Goal: Task Accomplishment & Management: Complete application form

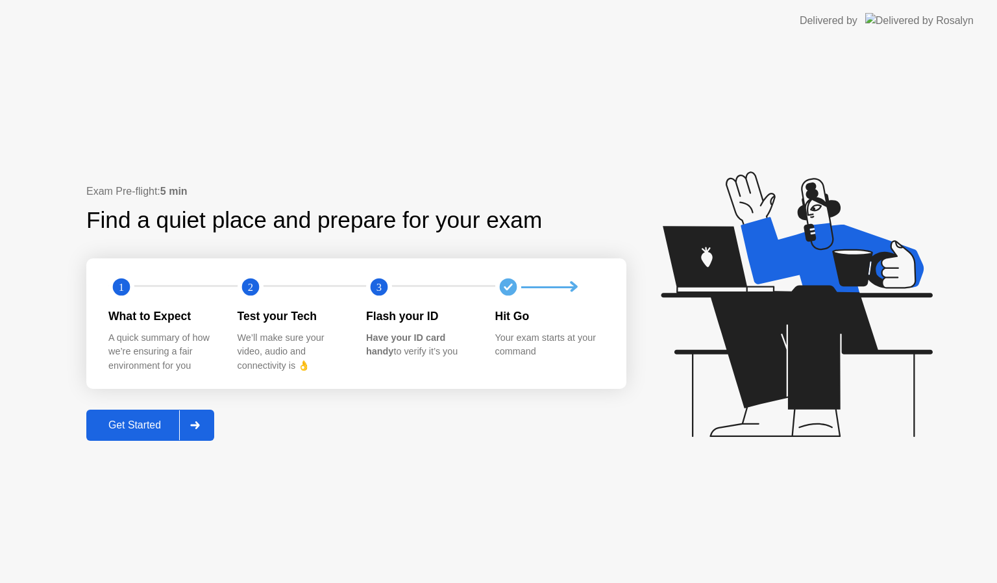
click at [199, 419] on div at bounding box center [194, 425] width 31 height 30
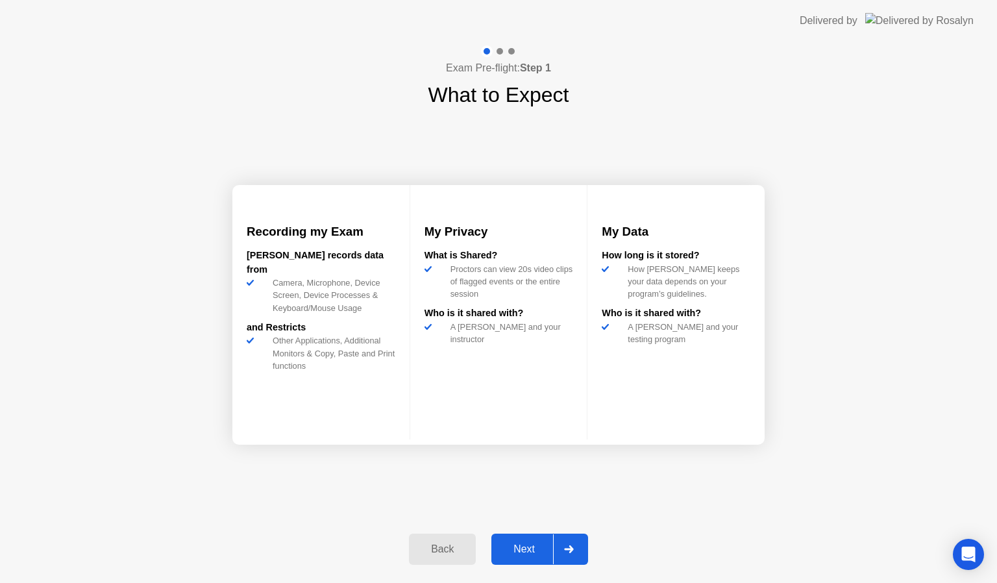
click at [568, 553] on div at bounding box center [568, 549] width 31 height 30
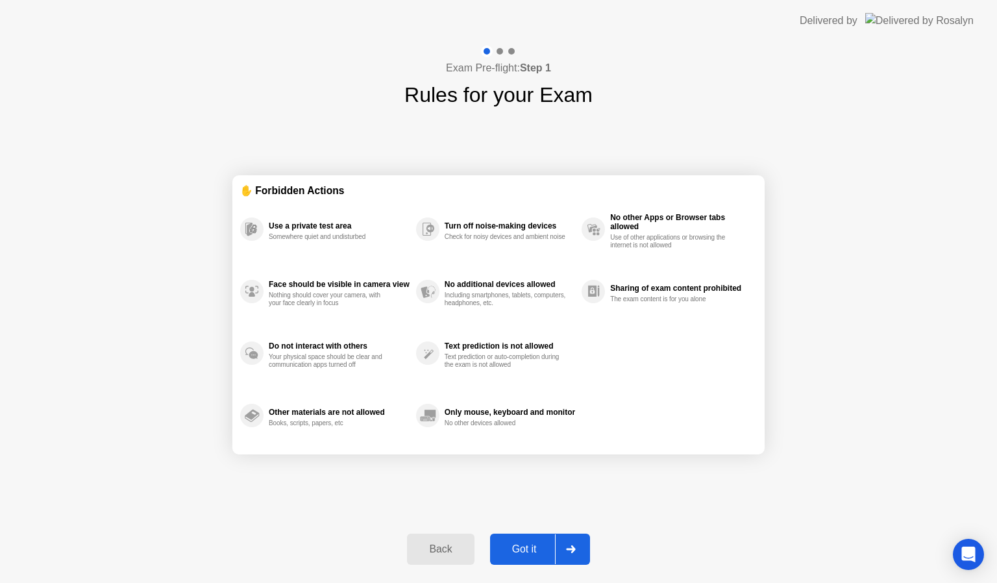
click at [579, 549] on div at bounding box center [570, 549] width 31 height 30
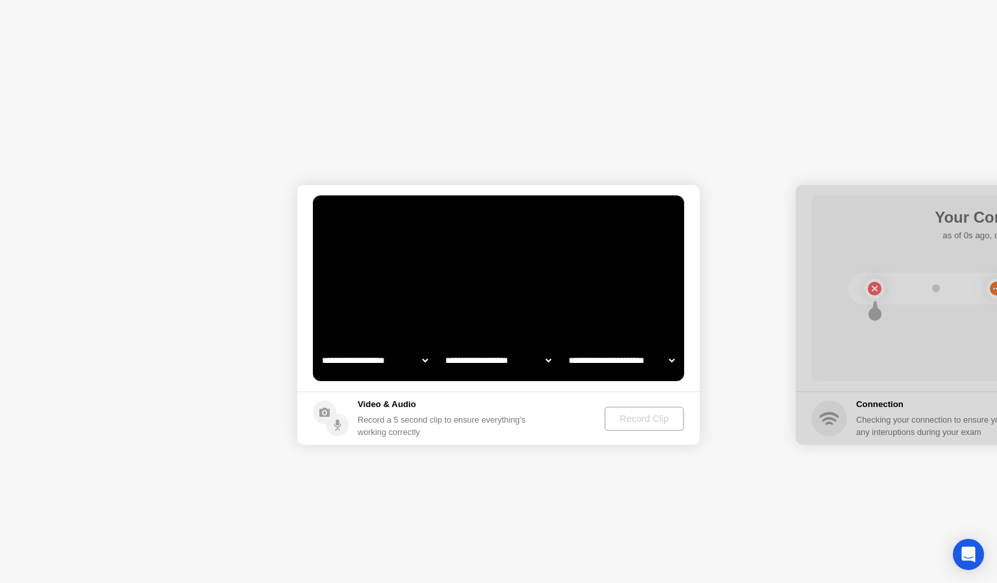
select select "**********"
select select "*******"
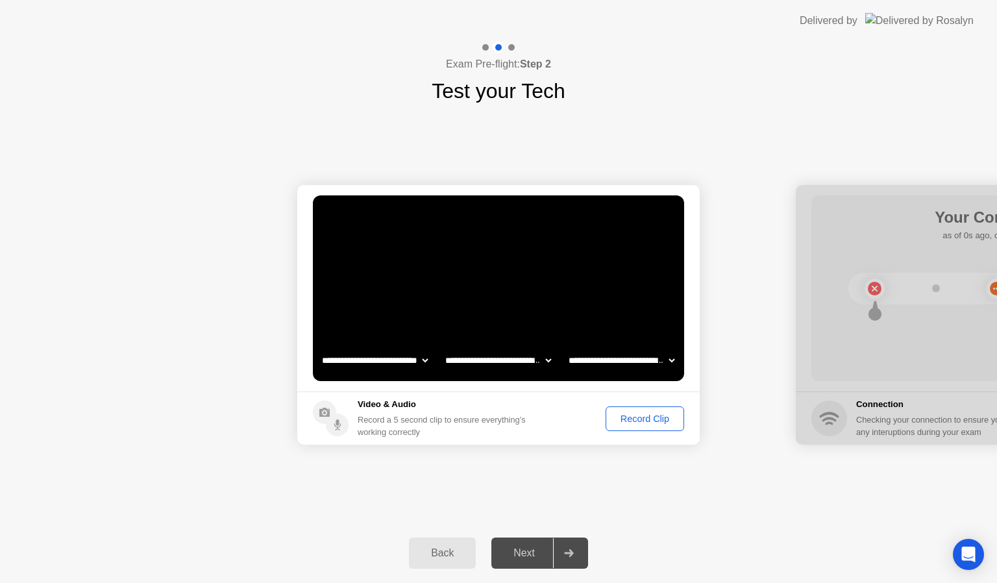
click at [635, 420] on div "Record Clip" at bounding box center [644, 418] width 69 height 10
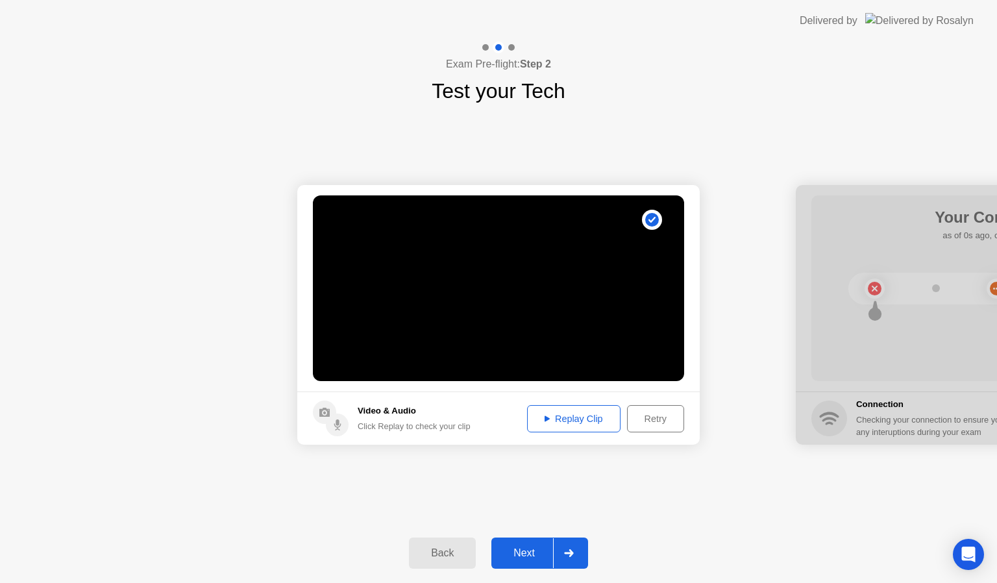
click at [566, 552] on icon at bounding box center [568, 553] width 9 height 8
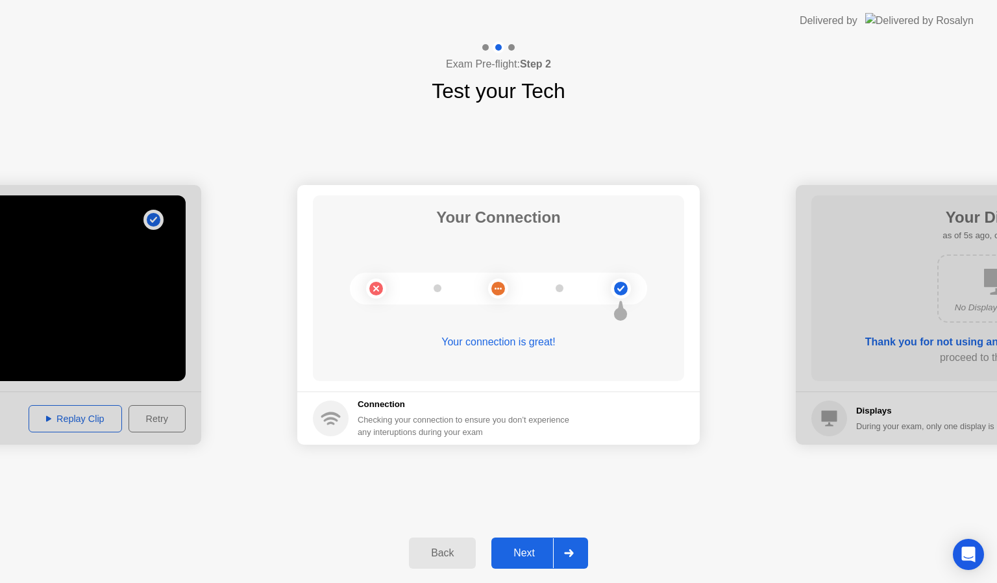
click at [572, 553] on icon at bounding box center [568, 553] width 9 height 8
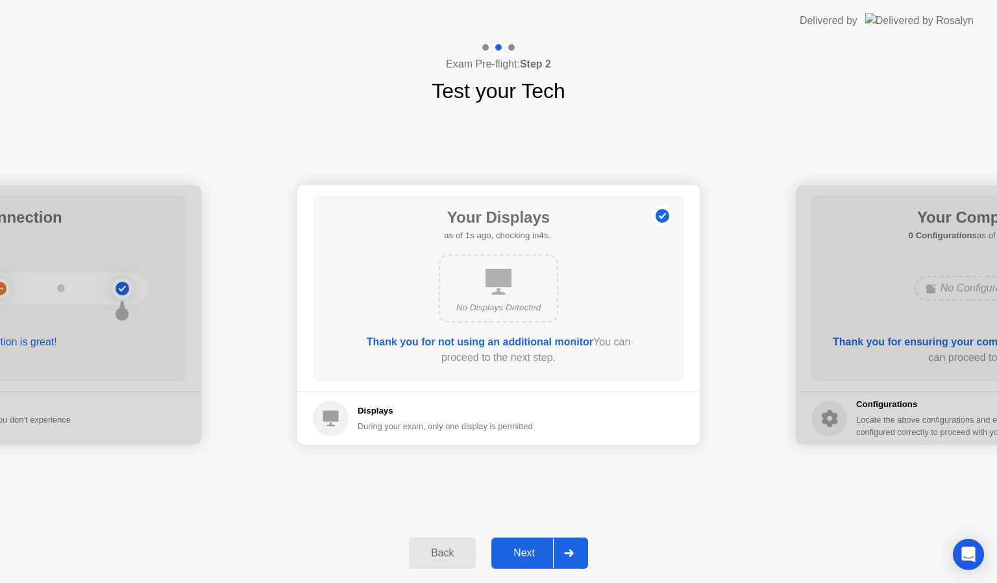
click at [572, 553] on icon at bounding box center [568, 553] width 9 height 8
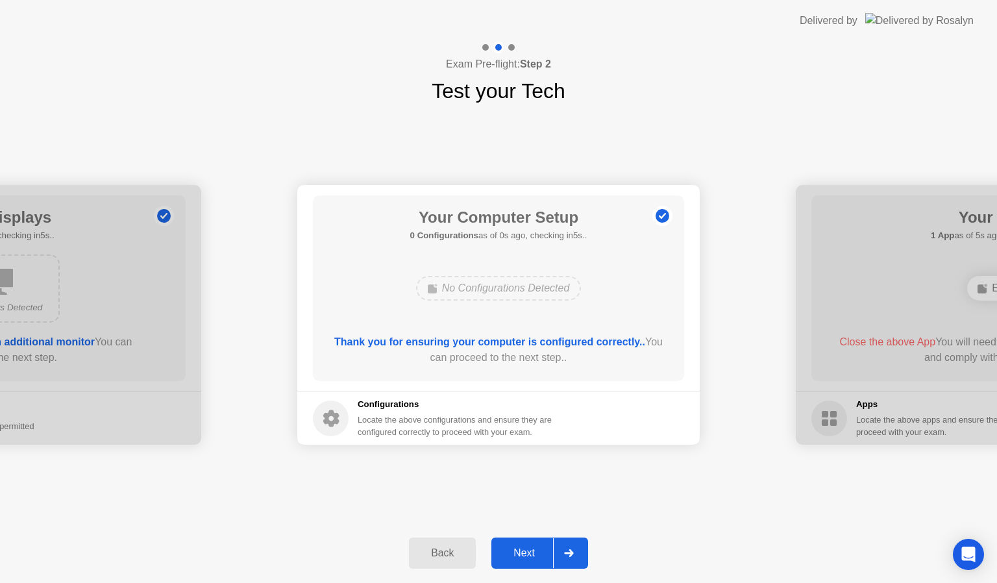
click at [572, 553] on icon at bounding box center [568, 553] width 9 height 8
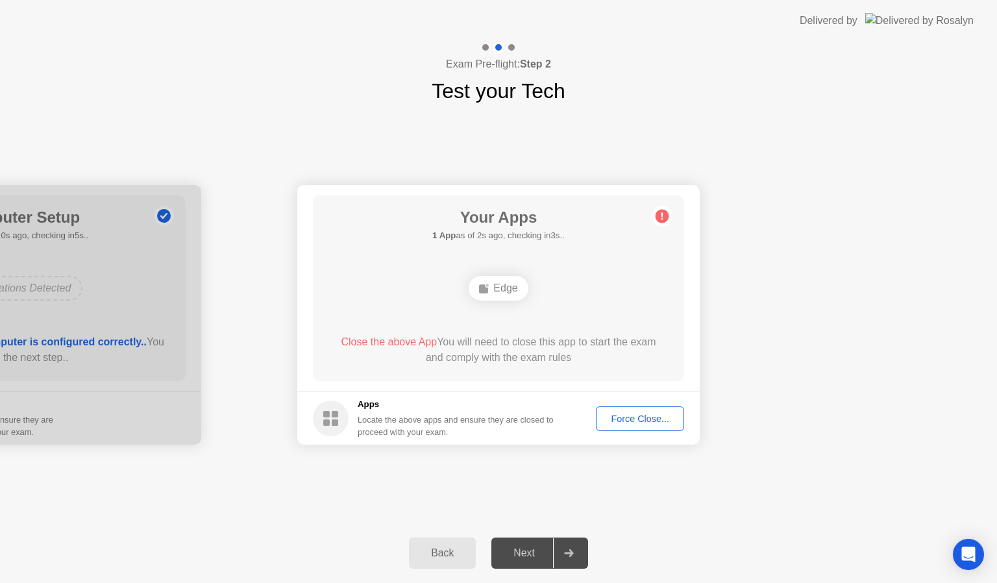
click at [392, 341] on span "Close the above App" at bounding box center [389, 341] width 96 height 11
click at [498, 296] on div "Edge" at bounding box center [498, 288] width 59 height 25
click at [636, 413] on div "Force Close..." at bounding box center [639, 418] width 79 height 10
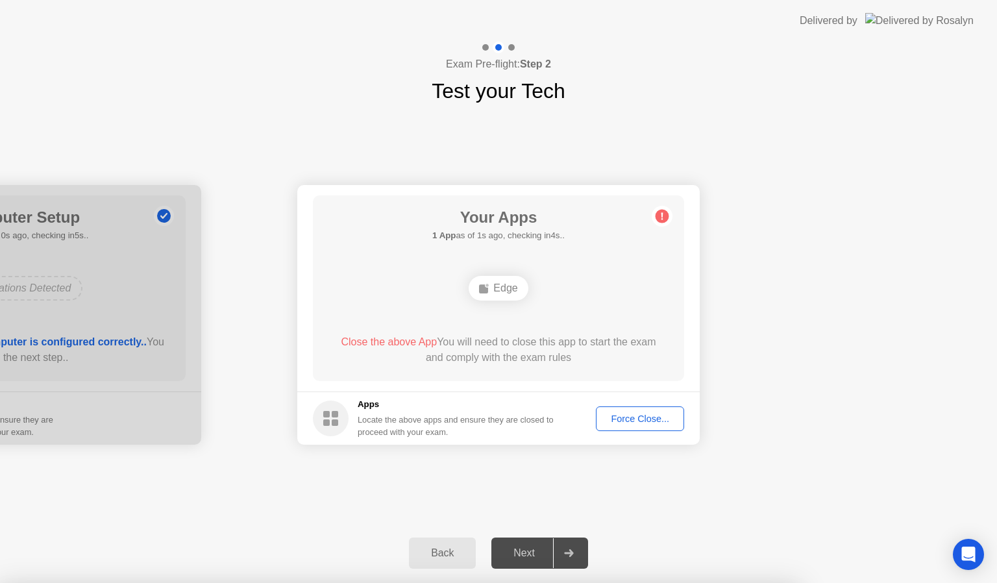
click at [630, 419] on div "Force Close..." at bounding box center [639, 418] width 79 height 10
click at [646, 413] on div "Force Close..." at bounding box center [639, 418] width 79 height 10
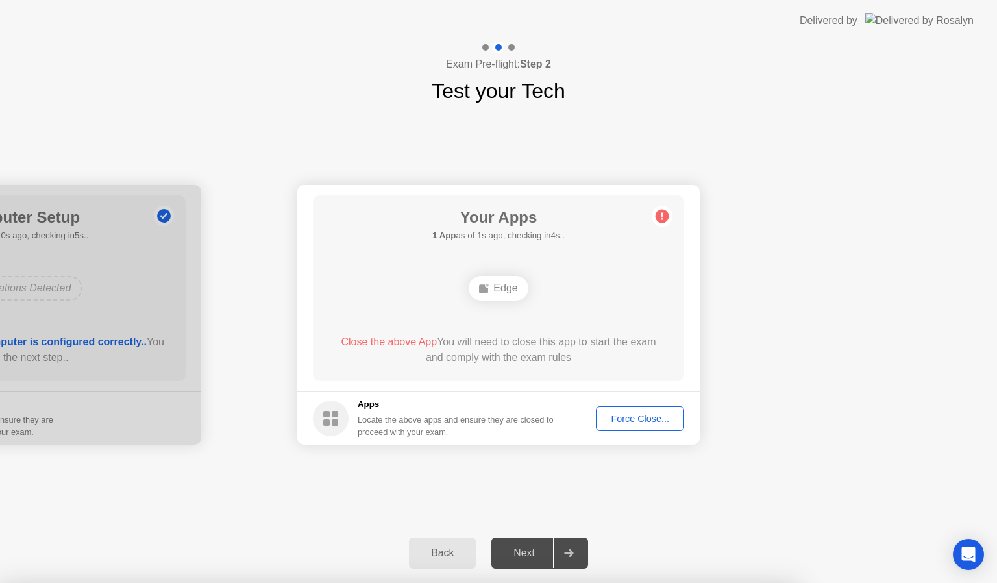
click at [503, 288] on div "Edge" at bounding box center [498, 288] width 59 height 25
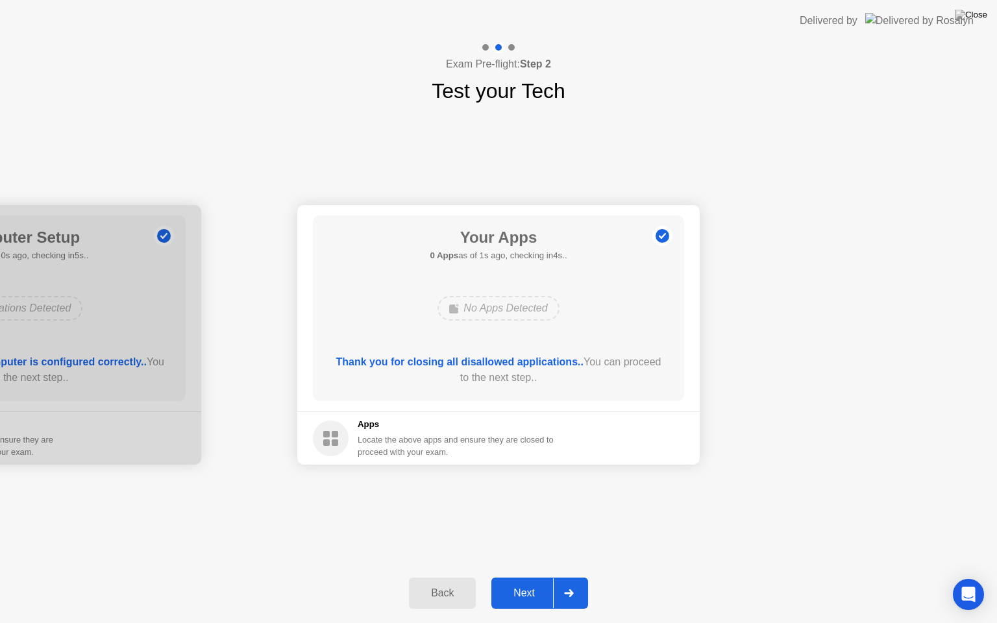
click at [576, 582] on div at bounding box center [568, 593] width 31 height 30
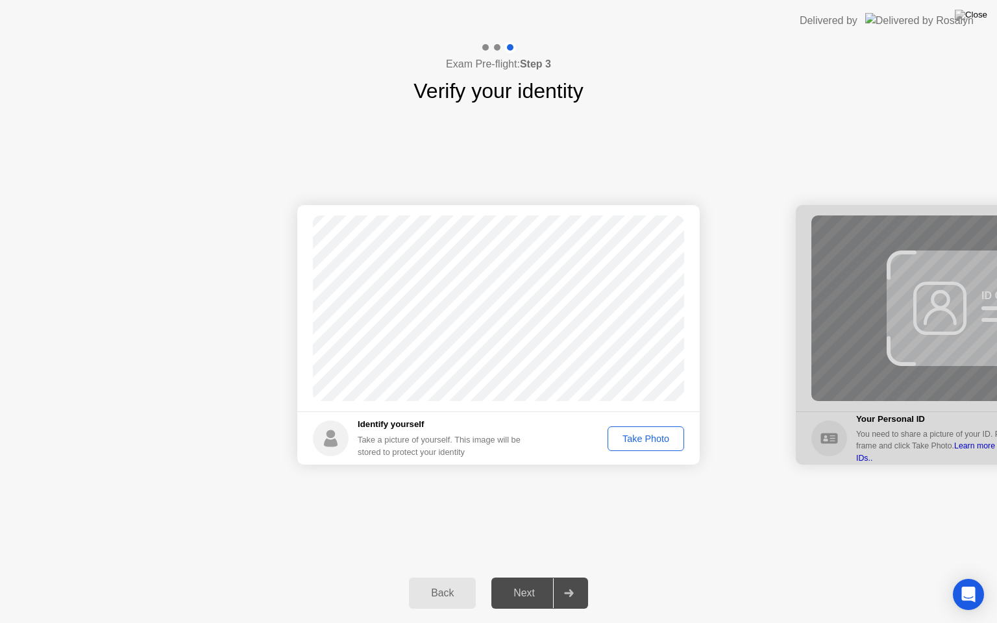
click at [645, 440] on div "Take Photo" at bounding box center [645, 438] width 67 height 10
click at [574, 582] on div at bounding box center [568, 593] width 31 height 30
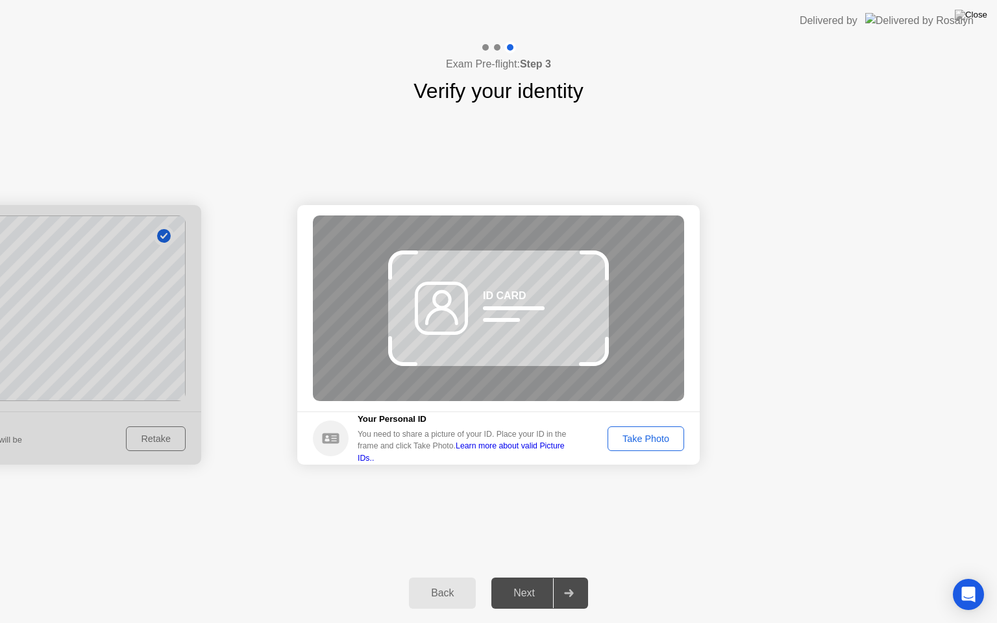
click at [631, 444] on div "Take Photo" at bounding box center [645, 438] width 67 height 10
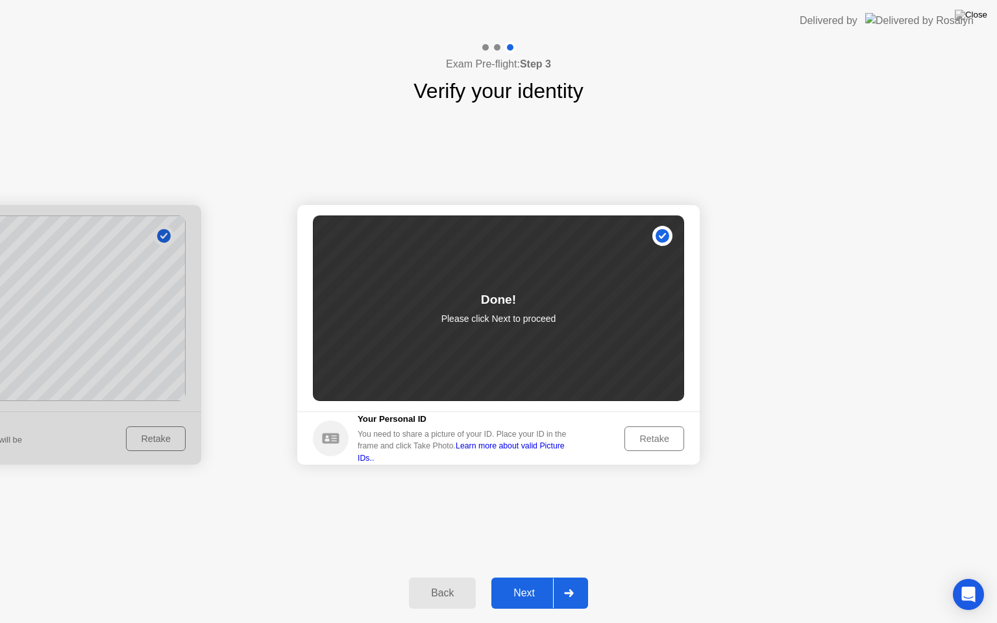
click at [578, 582] on div at bounding box center [568, 593] width 31 height 30
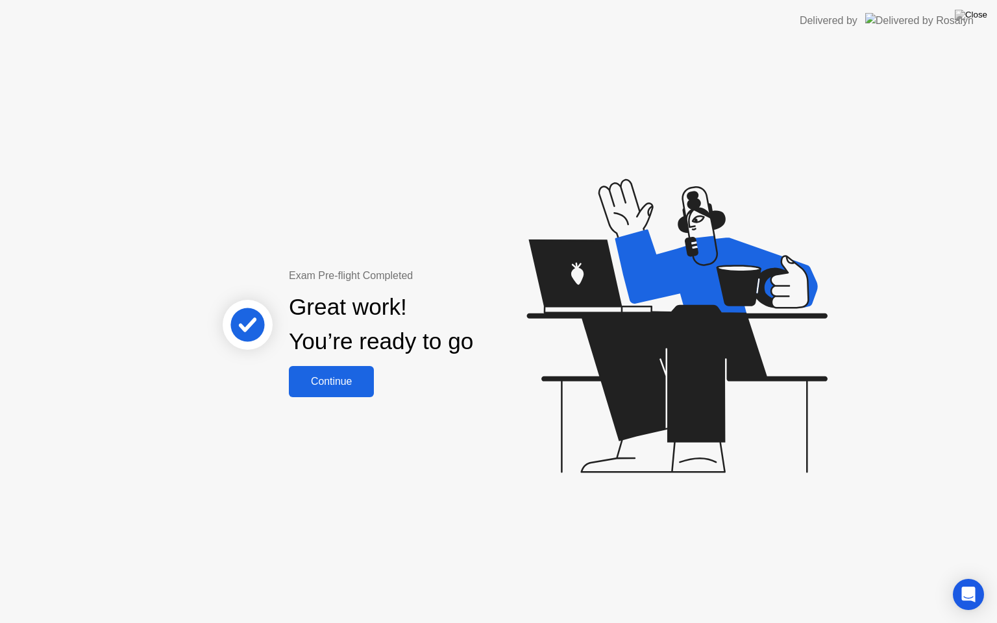
click at [331, 386] on div "Continue" at bounding box center [331, 382] width 77 height 12
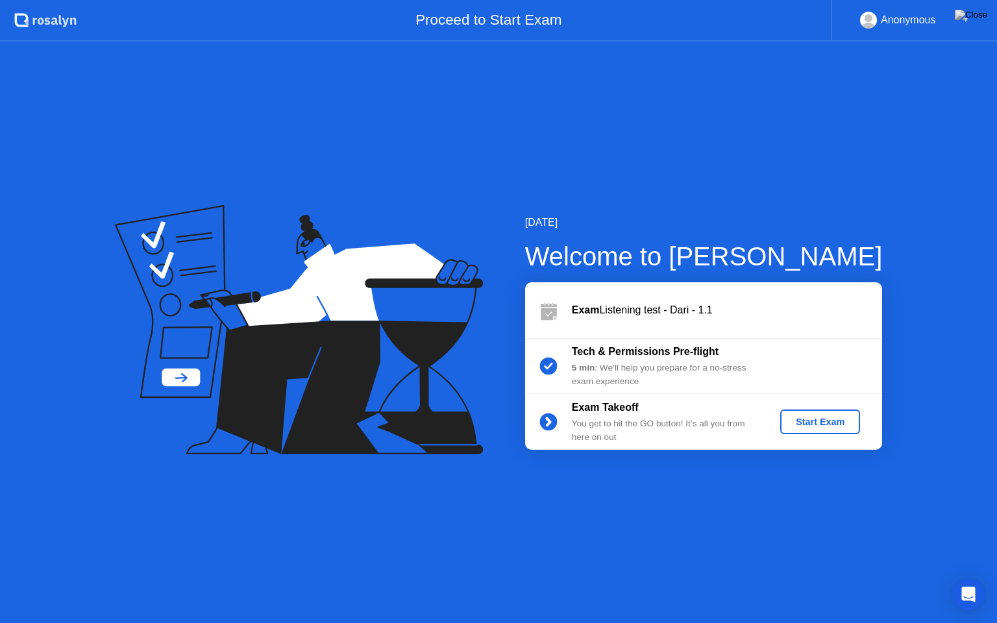
click at [814, 419] on div "Start Exam" at bounding box center [819, 422] width 69 height 10
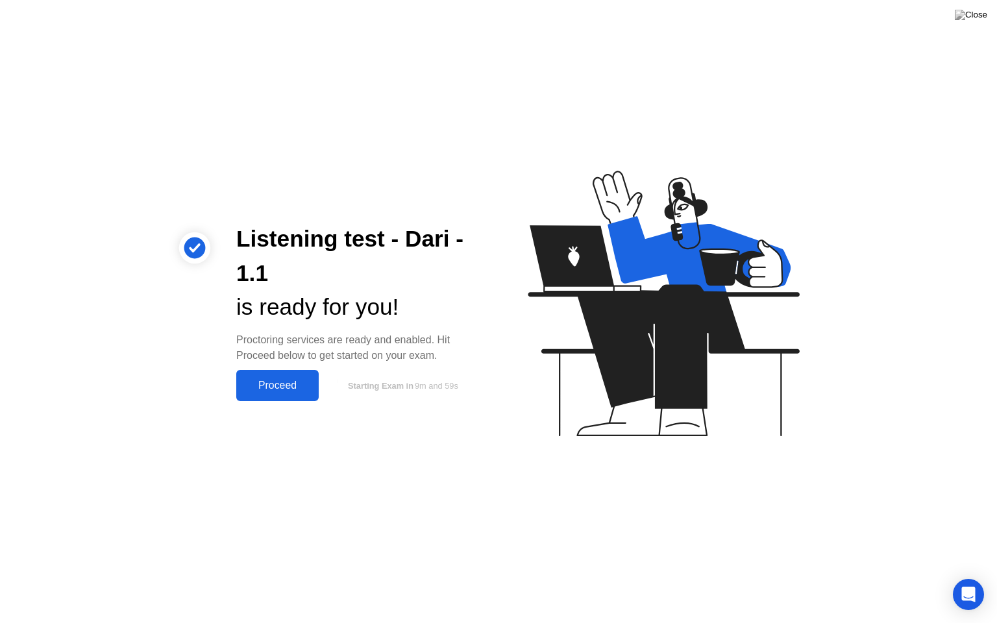
click at [263, 384] on div "Proceed" at bounding box center [277, 386] width 75 height 12
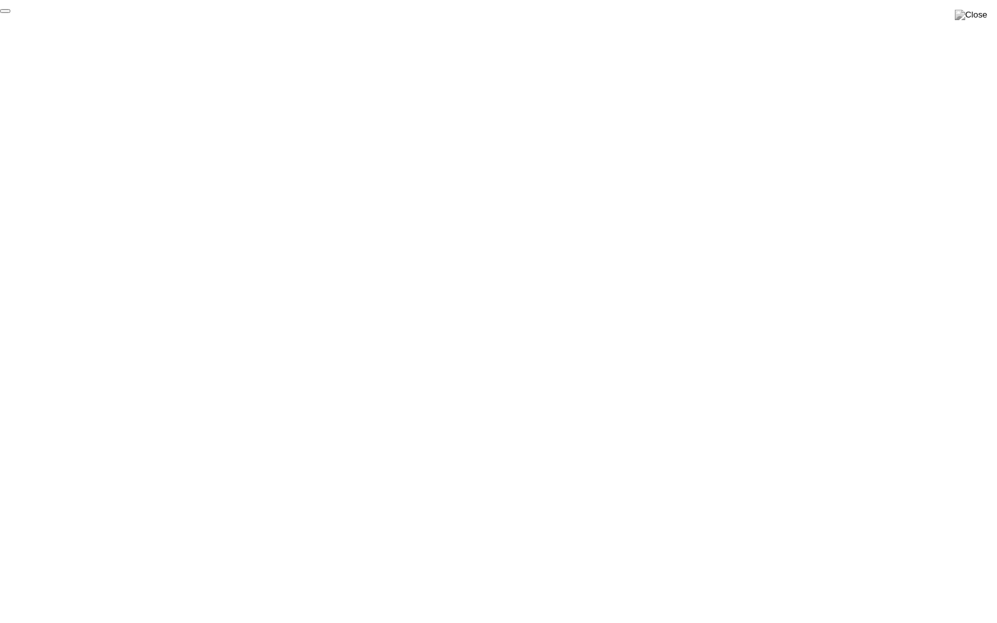
click div "End Proctoring Session"
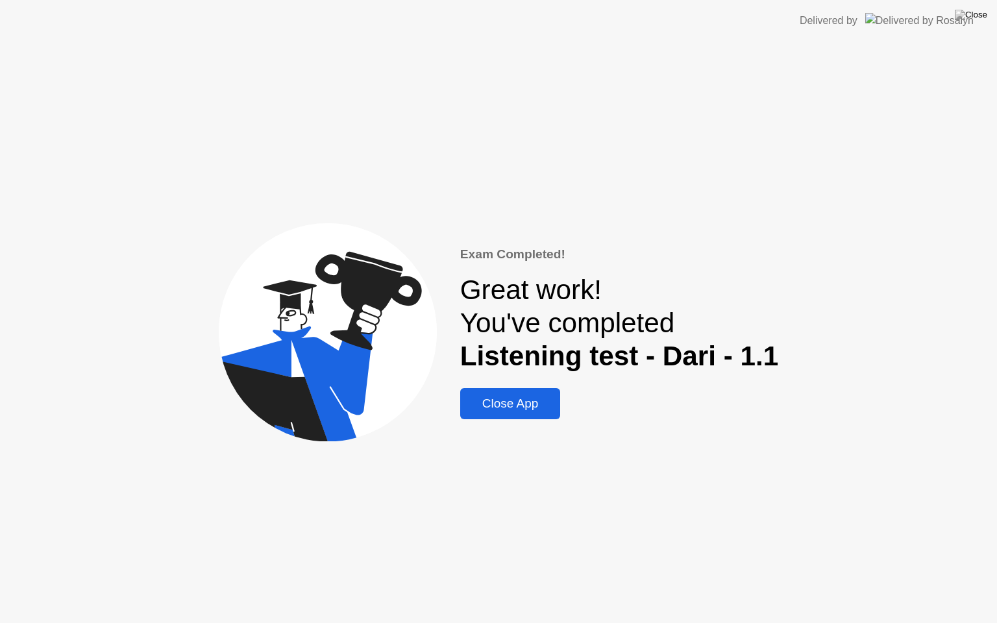
click at [515, 402] on div "Close App" at bounding box center [510, 403] width 93 height 14
